Goal: Find specific page/section: Find specific page/section

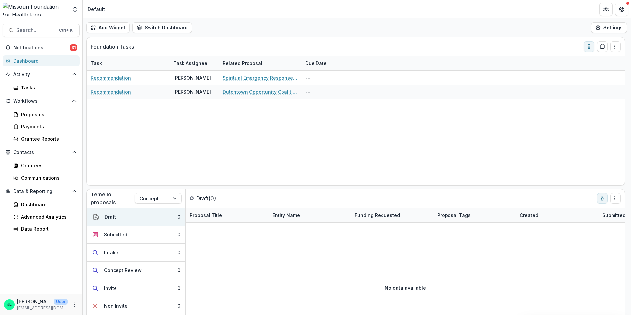
scroll to position [22, 0]
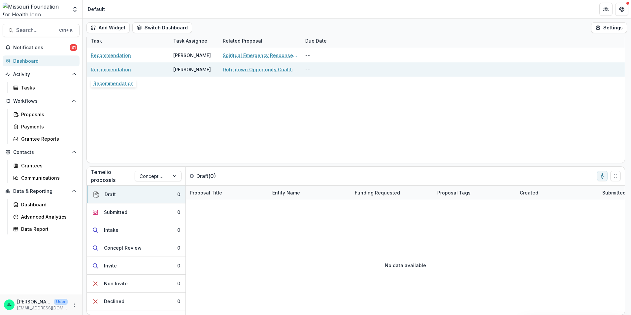
click at [117, 70] on link "Recommendation" at bounding box center [111, 69] width 40 height 7
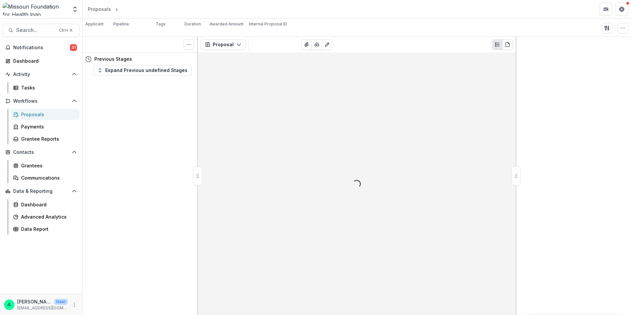
click at [29, 114] on div "Proposals" at bounding box center [47, 114] width 53 height 7
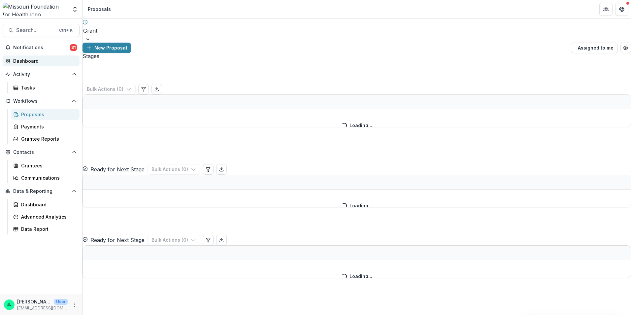
click at [20, 59] on div "Dashboard" at bounding box center [43, 60] width 61 height 7
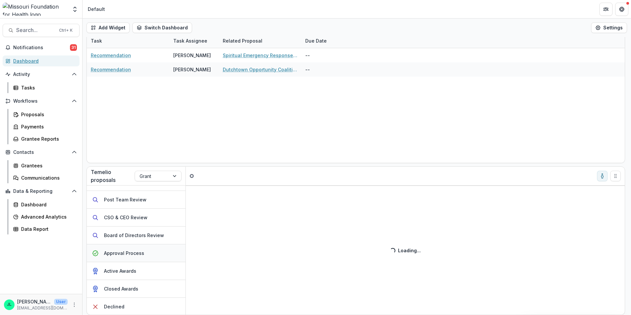
scroll to position [33, 0]
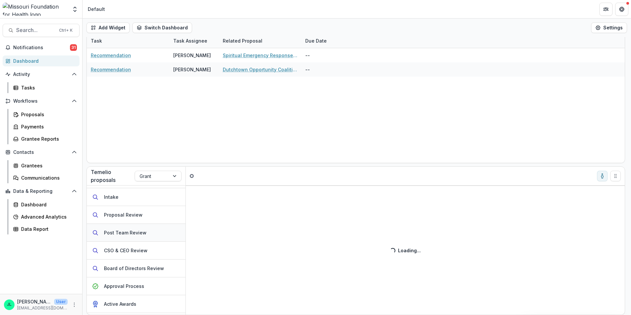
click at [134, 232] on div "Post Team Review" at bounding box center [125, 232] width 43 height 7
click at [126, 234] on div "Post Team Review" at bounding box center [126, 232] width 43 height 7
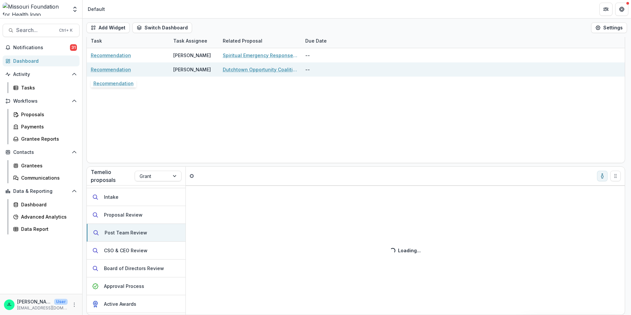
click at [120, 68] on link "Recommendation" at bounding box center [111, 69] width 40 height 7
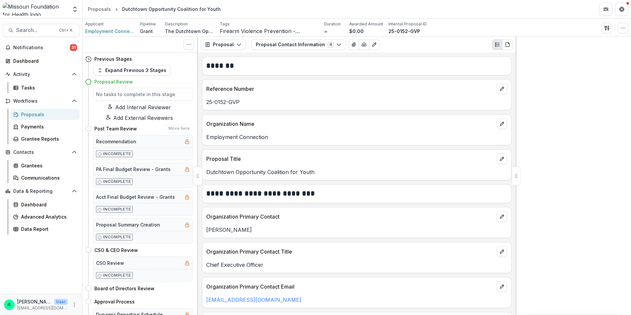
click at [131, 145] on h5 "Recommendation" at bounding box center [116, 141] width 40 height 7
click at [116, 144] on h5 "Recommendation" at bounding box center [116, 141] width 40 height 7
